Goal: Find specific page/section: Find specific page/section

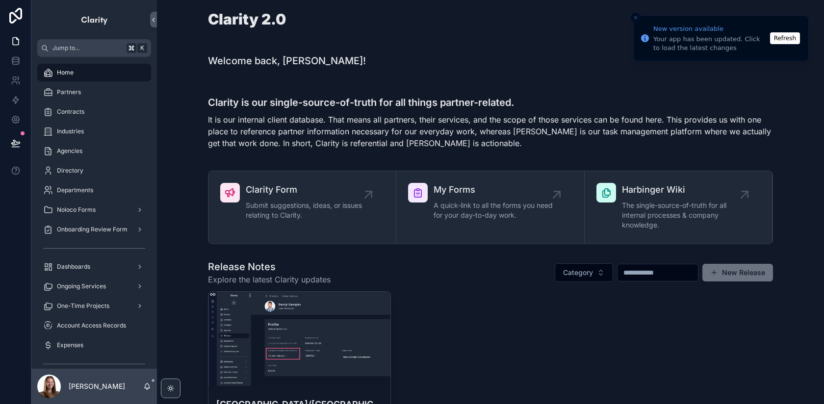
click at [780, 36] on button "Refresh" at bounding box center [785, 38] width 30 height 12
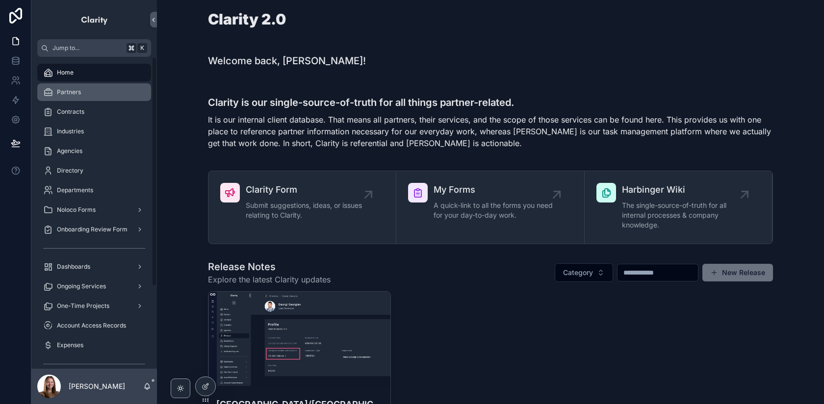
click at [112, 98] on div "Partners" at bounding box center [94, 92] width 102 height 16
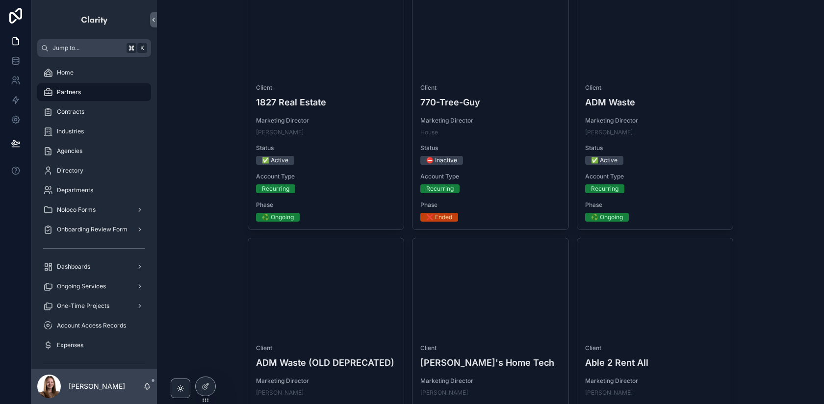
scroll to position [157, 0]
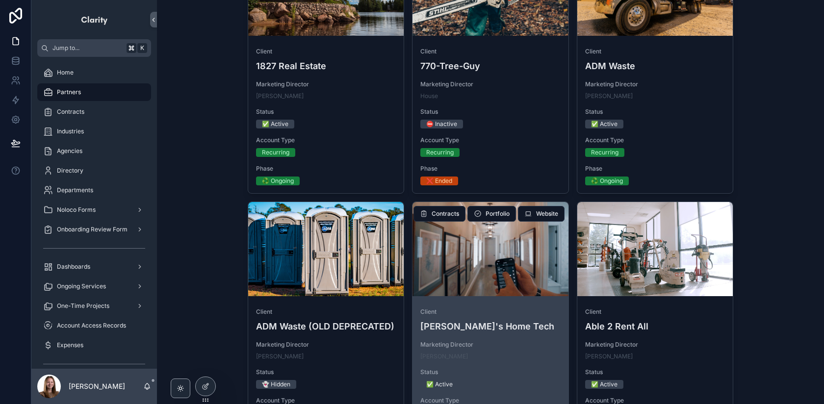
click at [508, 308] on span "Client" at bounding box center [491, 312] width 140 height 8
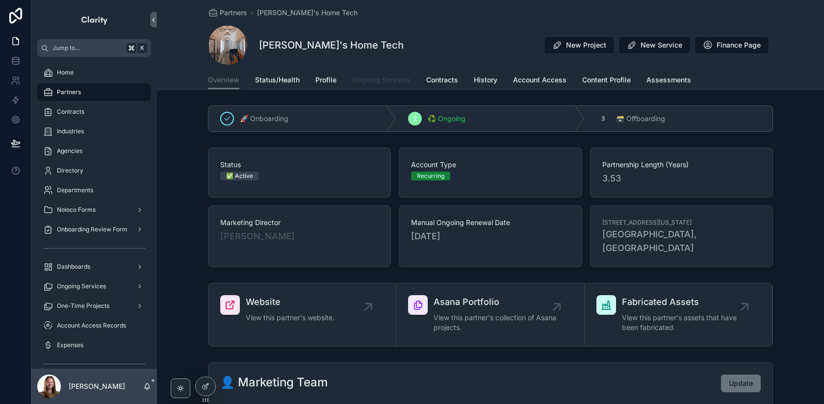
click at [386, 75] on span "Ongoing Services" at bounding box center [381, 80] width 58 height 10
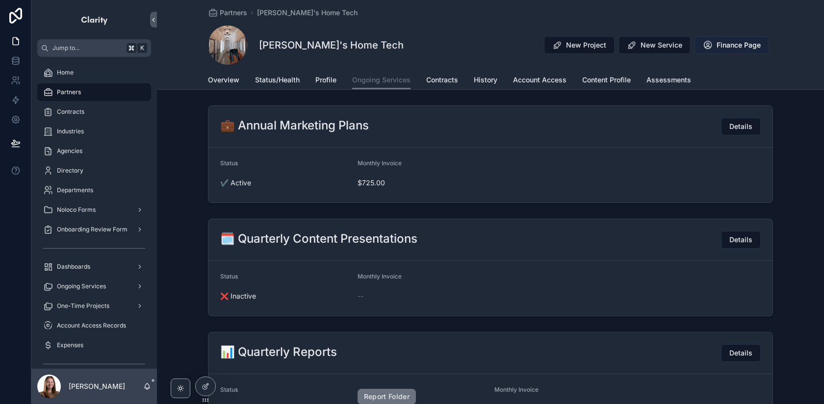
click at [737, 44] on span "Finance Page" at bounding box center [739, 45] width 44 height 10
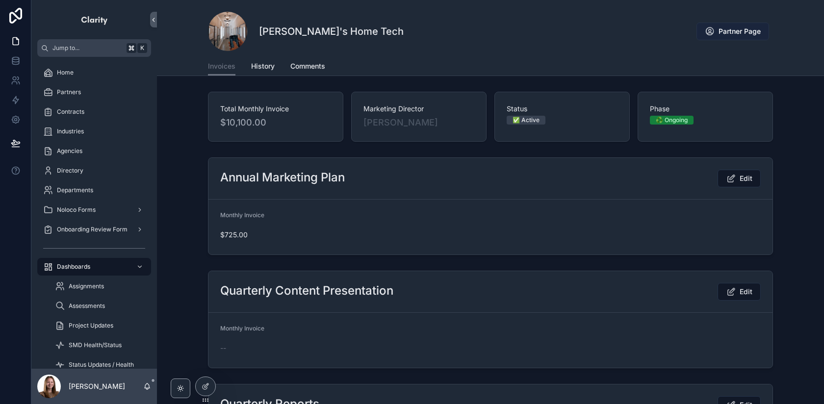
click at [713, 34] on icon "scrollable content" at bounding box center [710, 31] width 10 height 10
